Goal: Transaction & Acquisition: Book appointment/travel/reservation

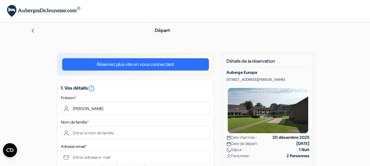
type input "Florian"
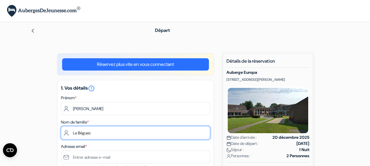
type input "Le Béguec"
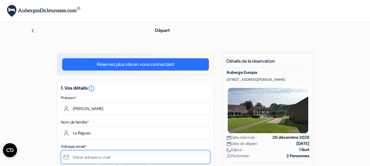
type input "l"
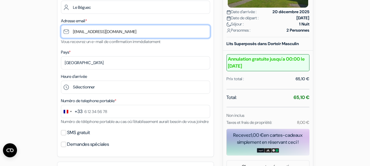
scroll to position [126, 0]
type input "[EMAIL_ADDRESS][DOMAIN_NAME]"
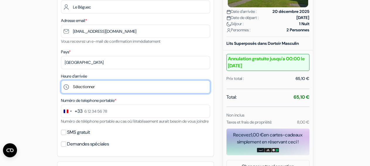
click at [61, 80] on select "Sélectionner 14:00 15:00 16:00 17:00 18:00 19:00 20:00 21:00 22:00" at bounding box center [135, 86] width 149 height 13
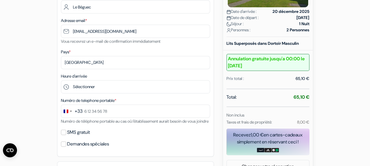
click at [40, 43] on div "add_box Auberge Europa Baron Ruzettelaan 143, Bruges, Belgique Détails de l'éta…" at bounding box center [185, 153] width 334 height 452
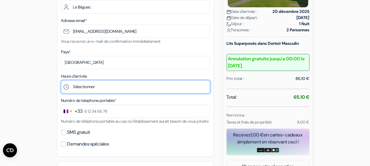
click at [61, 80] on select "Sélectionner 14:00 15:00 16:00 17:00 18:00 19:00 20:00 21:00 22:00" at bounding box center [135, 86] width 149 height 13
select select "14"
click option "14:00" at bounding box center [0, 0] width 0 height 0
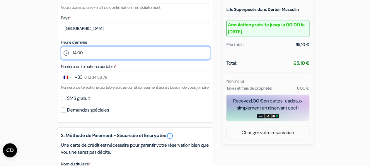
scroll to position [162, 0]
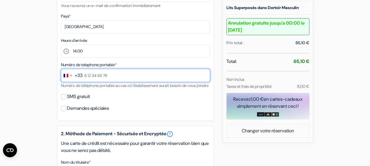
click at [109, 75] on input "text" at bounding box center [135, 75] width 149 height 13
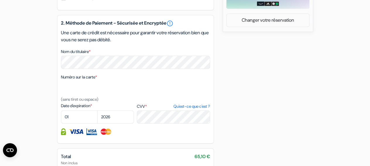
scroll to position [275, 0]
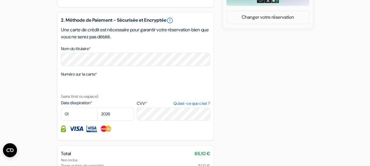
type input "7 83 42 19 37"
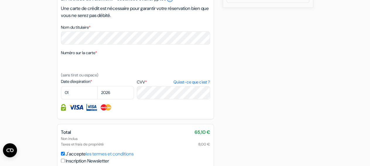
scroll to position [301, 0]
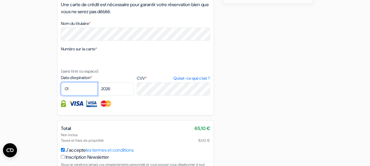
click at [61, 82] on select "01 02 03 04 05 06 07 08 09 10 11 12" at bounding box center [79, 88] width 37 height 13
select select "05"
click option "05" at bounding box center [0, 0] width 0 height 0
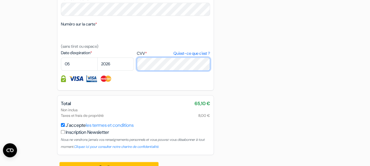
scroll to position [347, 0]
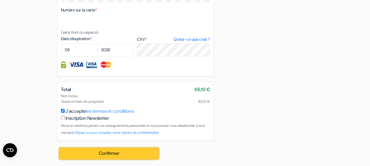
click at [123, 156] on button "Confirmer Loading..." at bounding box center [108, 153] width 99 height 11
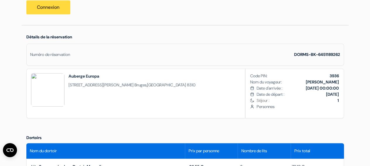
scroll to position [142, 0]
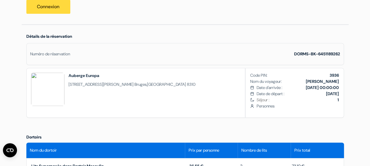
click at [226, 48] on div "Numéro de réservation DORMS-BK-6451189262" at bounding box center [185, 54] width 318 height 22
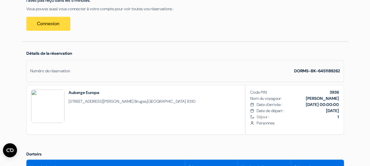
scroll to position [0, 0]
